Goal: Information Seeking & Learning: Learn about a topic

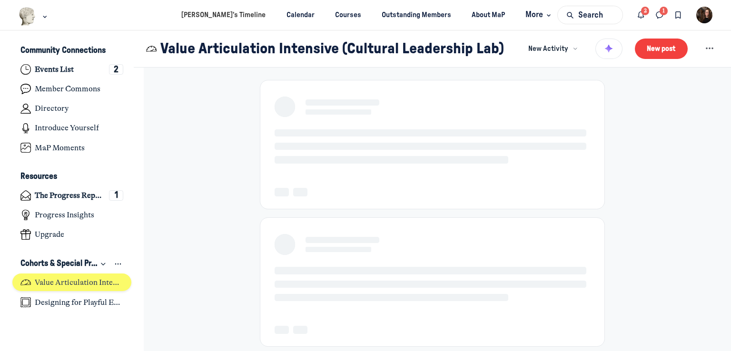
click at [80, 286] on h4 "Value Articulation Intensive (Cultural Leadership Lab)" at bounding box center [79, 283] width 89 height 10
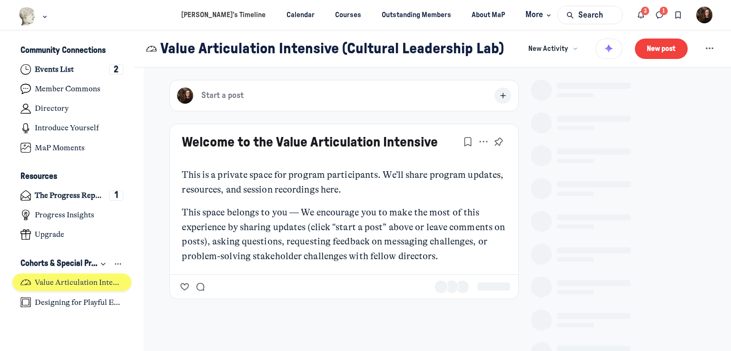
scroll to position [2649, 1872]
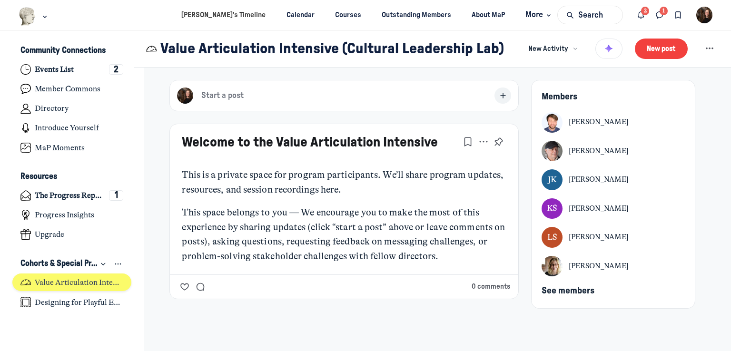
click at [113, 281] on h4 "Value Articulation Intensive (Cultural Leadership Lab)" at bounding box center [79, 283] width 89 height 10
click at [360, 161] on div "Welcome to the Value Articulation Intensive This is a private space for program…" at bounding box center [344, 199] width 349 height 150
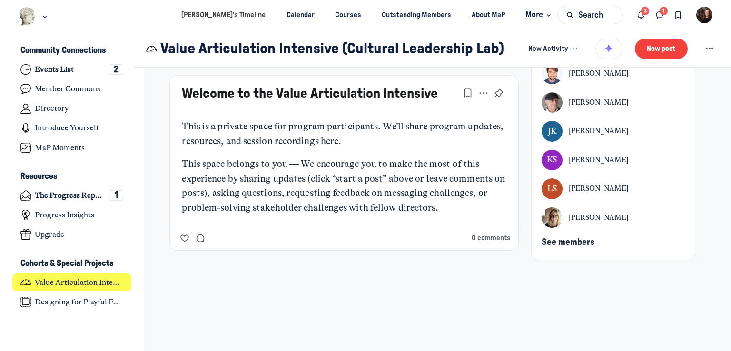
scroll to position [0, 0]
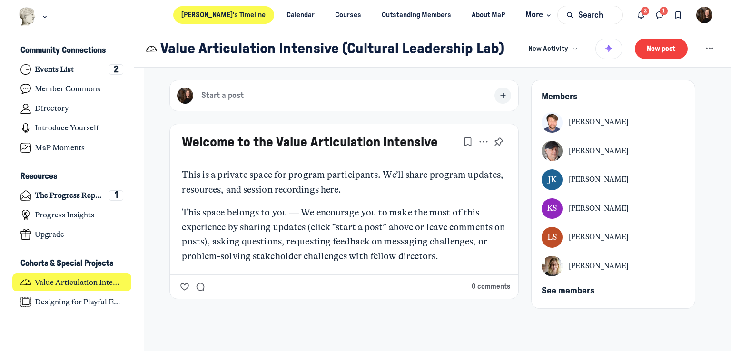
click at [255, 16] on link "Jacqueline’s Timeline" at bounding box center [223, 15] width 101 height 18
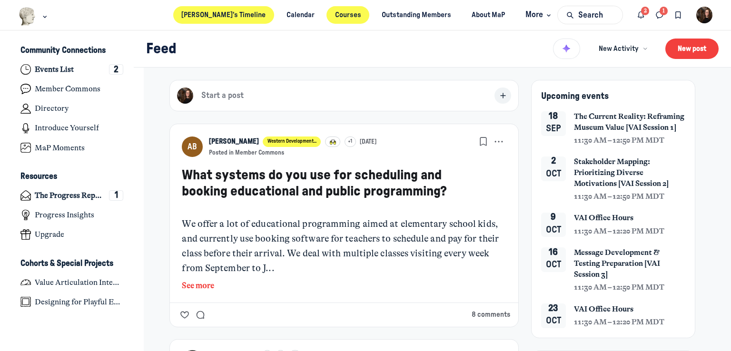
click at [335, 13] on link "Courses" at bounding box center [348, 15] width 43 height 18
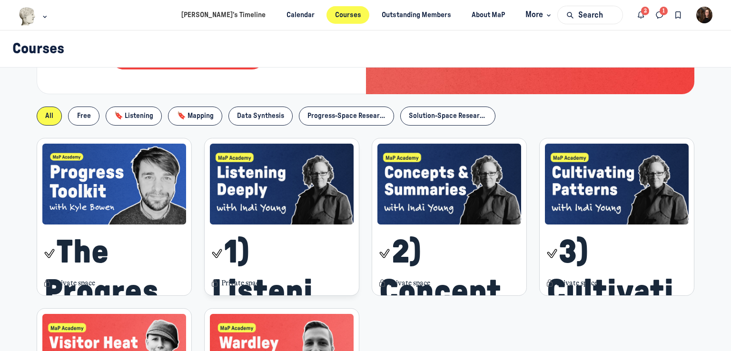
scroll to position [48, 0]
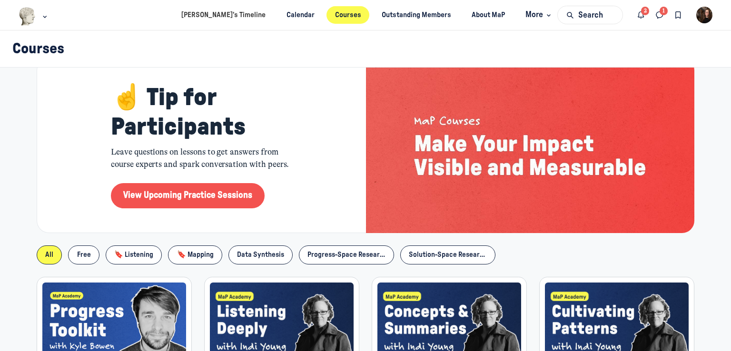
click at [191, 200] on link "View Upcoming Practice Sessions" at bounding box center [188, 196] width 154 height 26
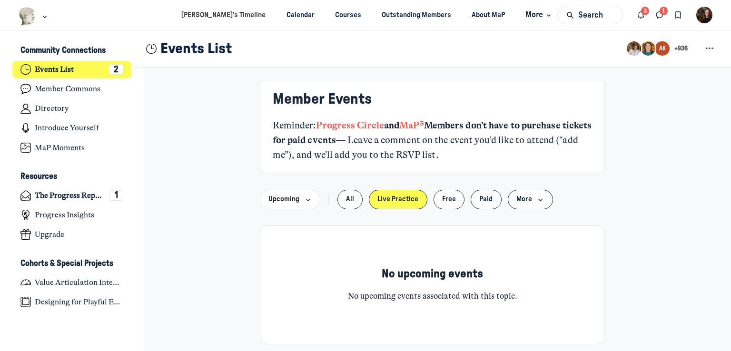
scroll to position [2649, 1872]
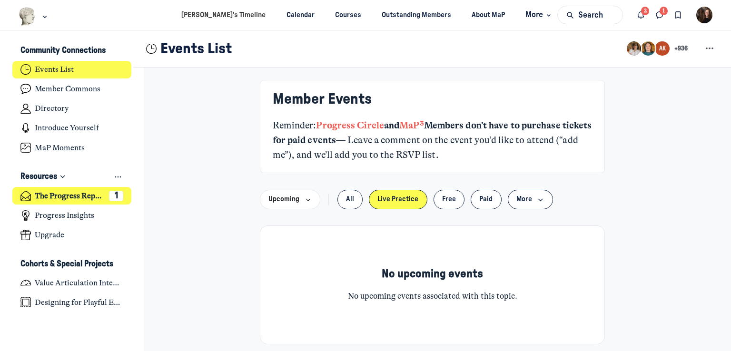
click at [61, 198] on h4 "The Progress Report" at bounding box center [70, 196] width 70 height 10
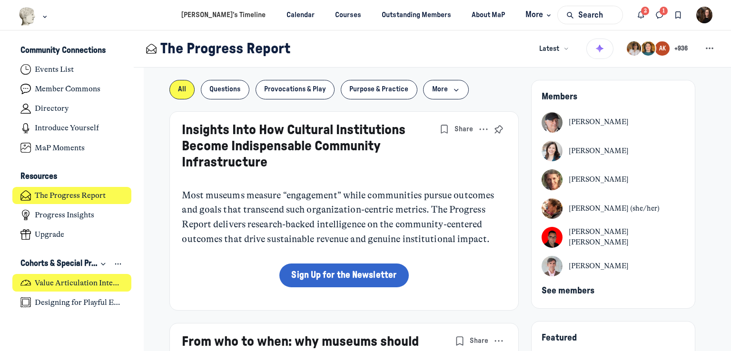
click at [61, 277] on link "Value Articulation Intensive (Cultural Leadership Lab)" at bounding box center [72, 283] width 120 height 18
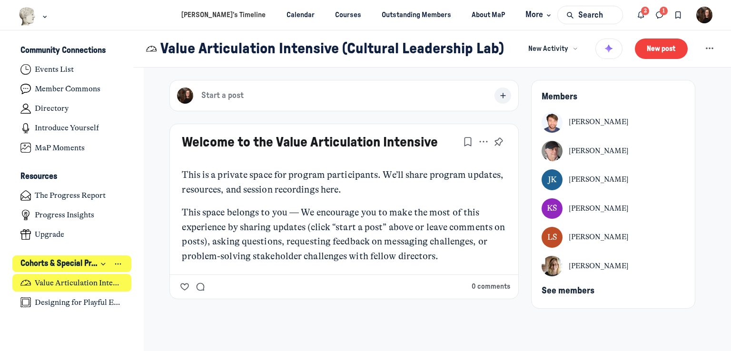
click at [100, 265] on icon "Collapse space" at bounding box center [104, 265] width 8 height 10
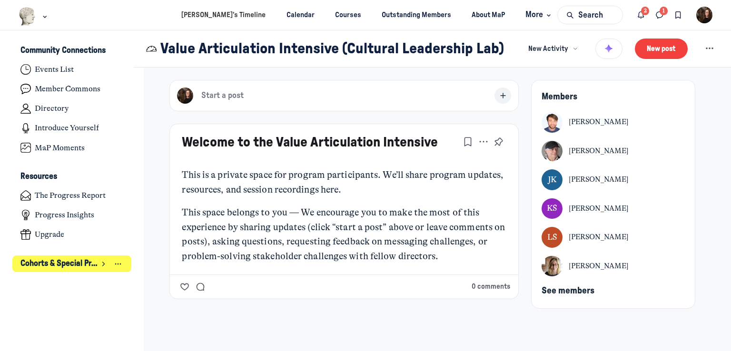
click at [103, 261] on icon "Expand space" at bounding box center [104, 264] width 10 height 8
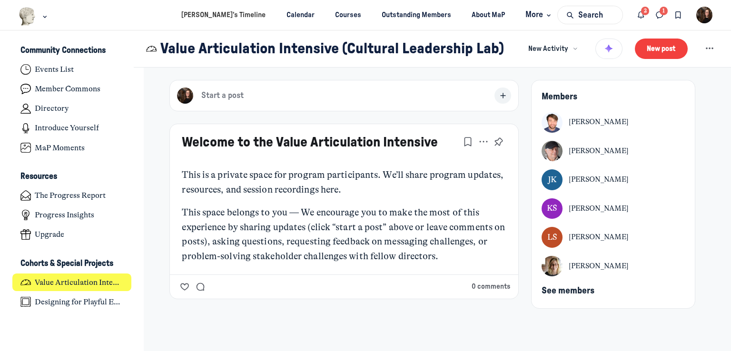
click at [375, 181] on p "This is a private space for program participants. We’ll share program updates, …" at bounding box center [344, 183] width 324 height 30
click at [256, 233] on p "This space belongs to you — We encourage you to make the most of this experienc…" at bounding box center [344, 235] width 324 height 59
click at [257, 232] on p "This space belongs to you — We encourage you to make the most of this experienc…" at bounding box center [344, 235] width 324 height 59
click at [396, 237] on p "This space belongs to you — We encourage you to make the most of this experienc…" at bounding box center [344, 235] width 324 height 59
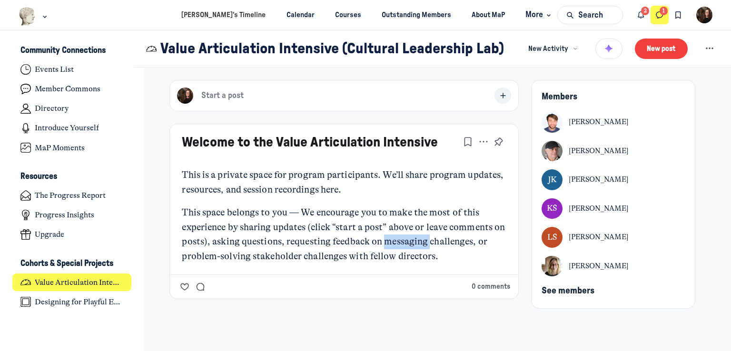
click at [664, 12] on icon "Direct messages" at bounding box center [660, 15] width 10 height 10
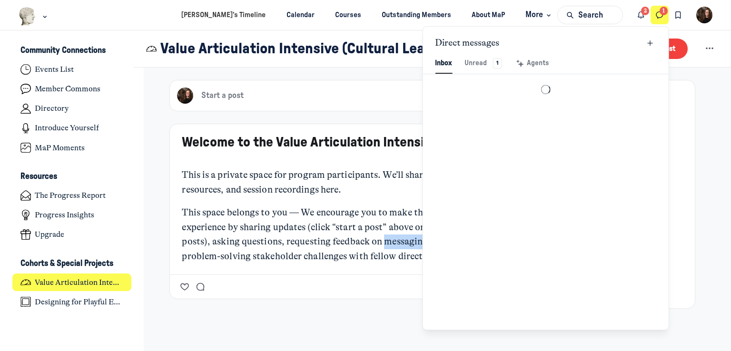
scroll to position [1295, 2220]
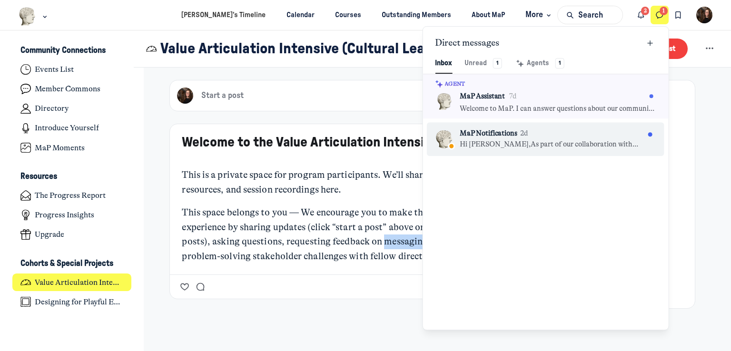
click at [560, 141] on p "Hi Jacqueline,As part of our collaboration with John Falk, we're asking members…" at bounding box center [552, 145] width 185 height 10
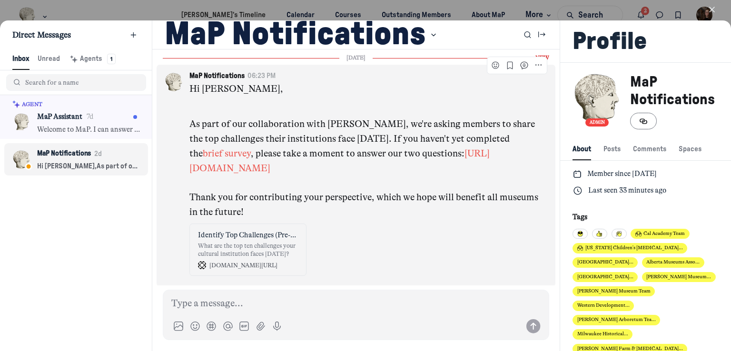
scroll to position [2, 0]
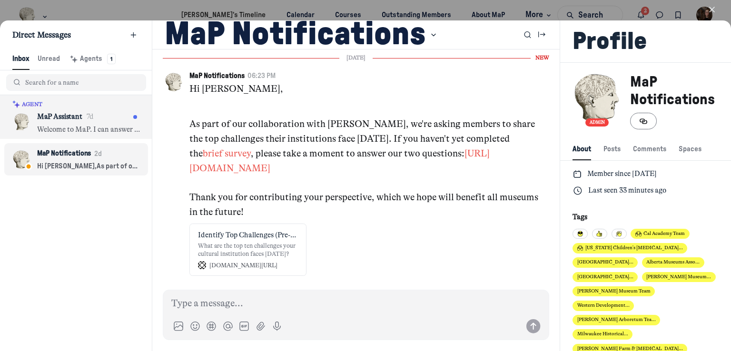
click at [105, 125] on p "Welcome to MaP. I can answer questions about our community, methodologies, and …" at bounding box center [88, 130] width 103 height 10
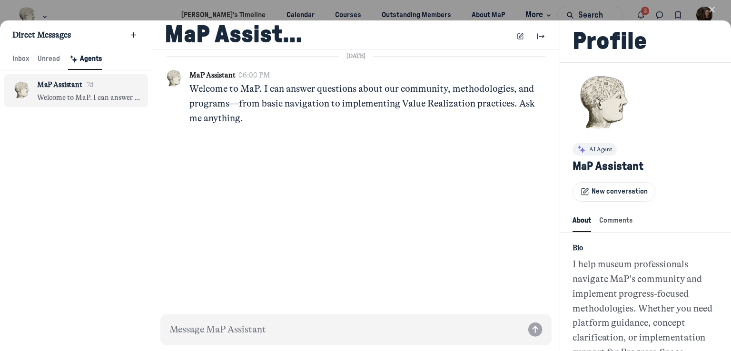
click at [715, 7] on icon "button" at bounding box center [713, 10] width 10 height 10
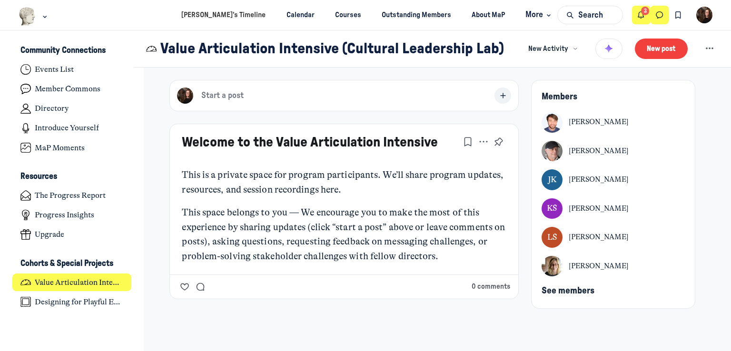
click at [635, 9] on button "Notifications" at bounding box center [641, 15] width 19 height 19
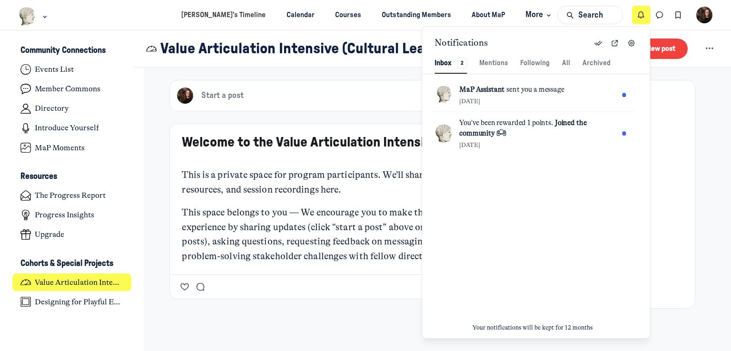
scroll to position [1295, 2006]
click at [347, 182] on p "This is a private space for program participants. We’ll share program updates, …" at bounding box center [344, 183] width 324 height 30
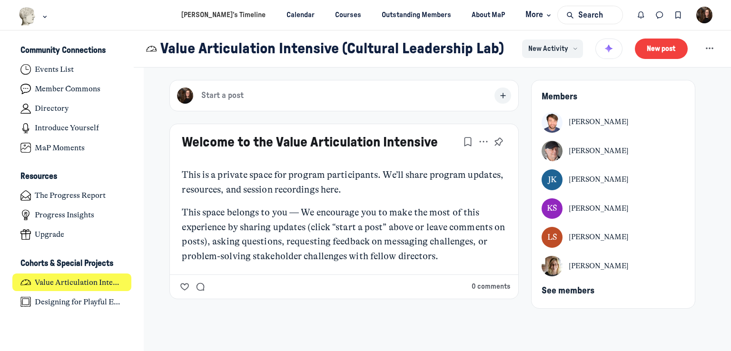
click at [542, 51] on span "New Activity" at bounding box center [549, 49] width 40 height 10
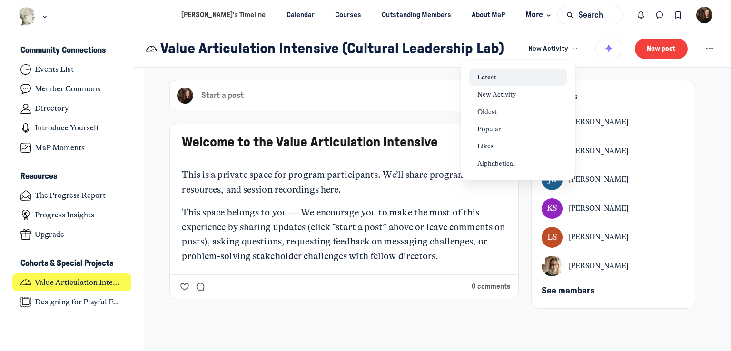
click at [509, 81] on div "Latest" at bounding box center [518, 77] width 81 height 10
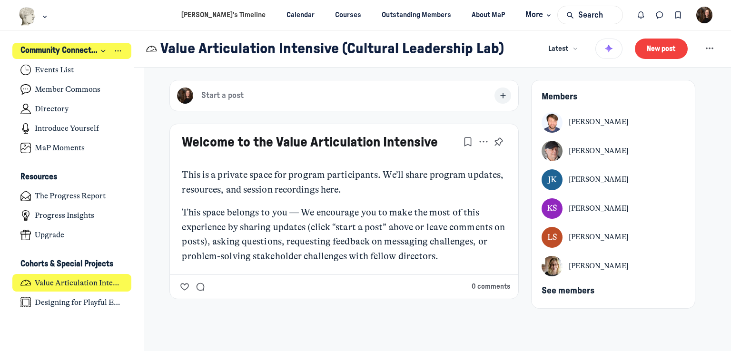
click at [82, 52] on h3 "Community Connections" at bounding box center [59, 51] width 78 height 10
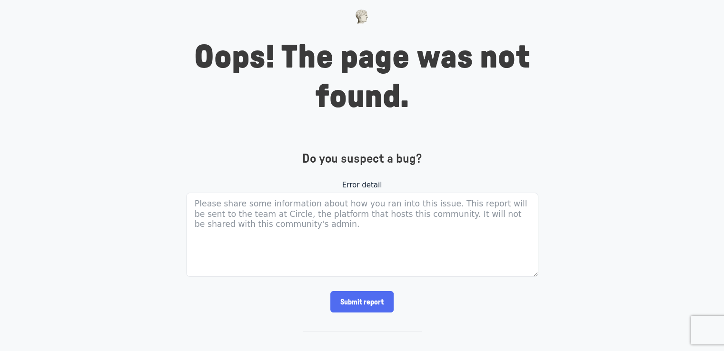
click at [356, 288] on form "Error detail Submit report" at bounding box center [362, 246] width 352 height 133
drag, startPoint x: 360, startPoint y: 304, endPoint x: 697, endPoint y: 46, distance: 423.9
click at [706, 55] on div "Oops! The page was not found. Do you suspect a bug? Error detail Submit report …" at bounding box center [362, 175] width 724 height 351
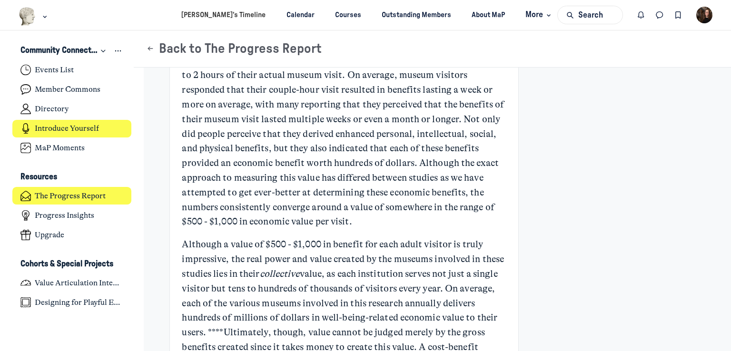
scroll to position [1810, 0]
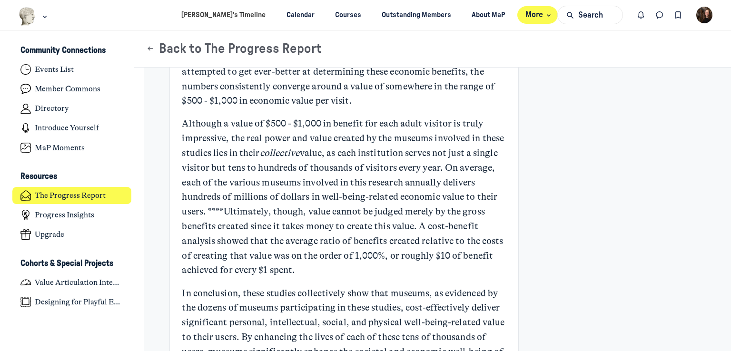
click at [530, 12] on span "More" at bounding box center [540, 15] width 28 height 13
click at [702, 18] on img "User menu options" at bounding box center [705, 15] width 17 height 17
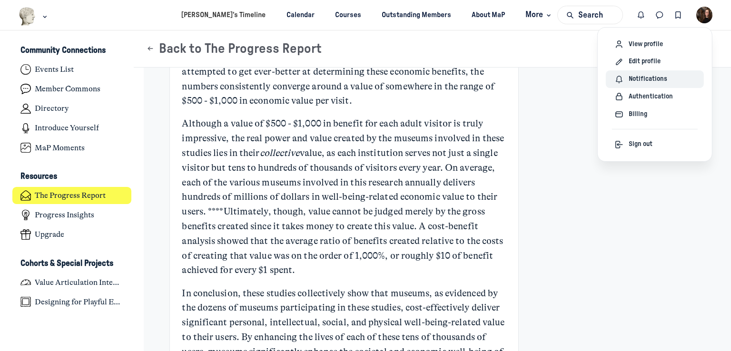
click at [667, 79] on div "Notifications" at bounding box center [654, 79] width 81 height 10
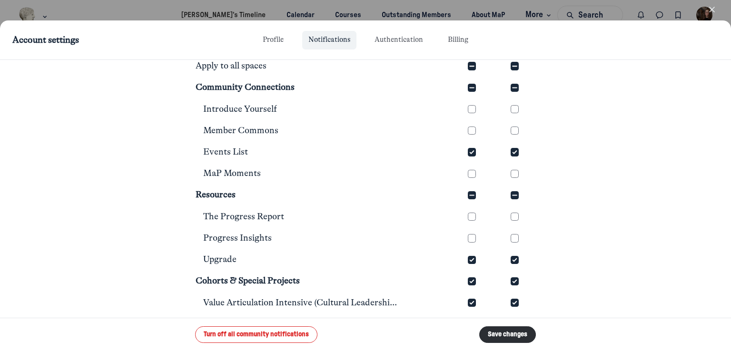
scroll to position [459, 0]
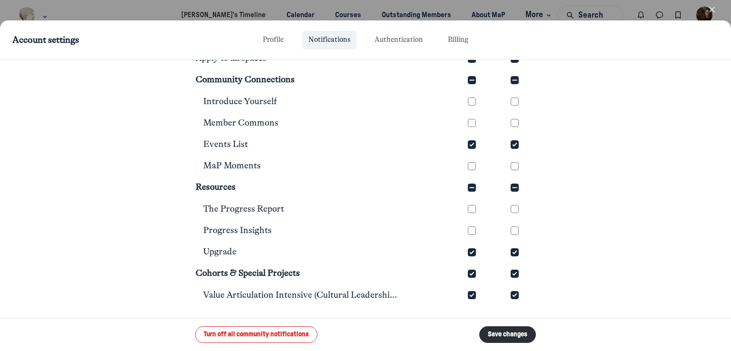
click at [714, 7] on use "button" at bounding box center [712, 9] width 5 height 5
